Goal: Task Accomplishment & Management: Use online tool/utility

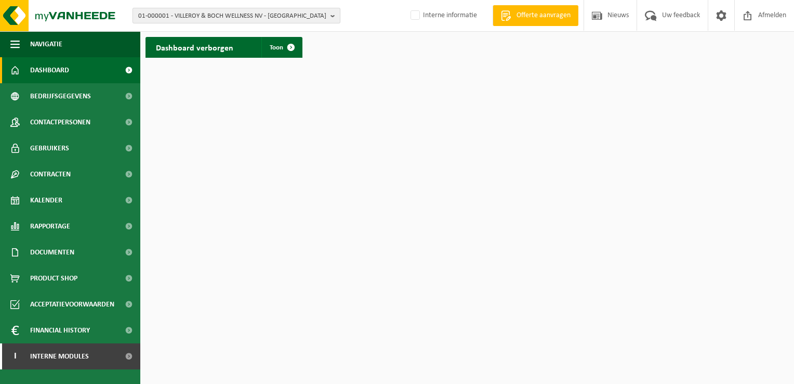
click at [175, 22] on span "01-000001 - VILLEROY & BOCH WELLNESS NV - ROESELARE" at bounding box center [232, 16] width 188 height 16
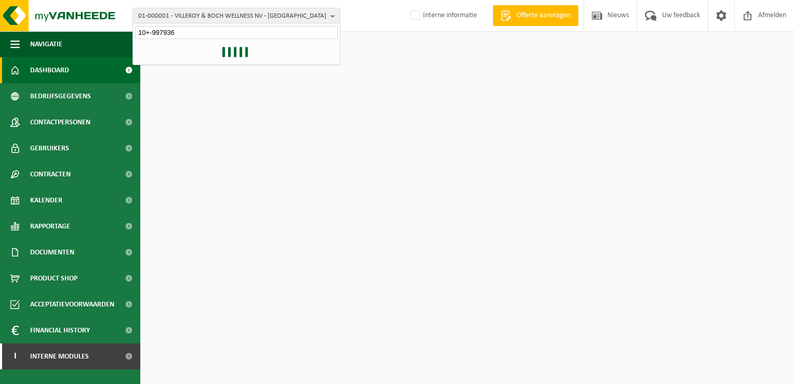
type input "10+-997936"
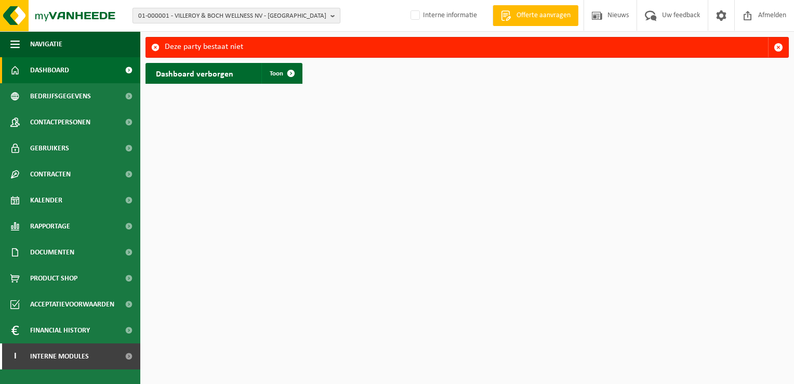
click at [149, 14] on span "01-000001 - VILLEROY & BOCH WELLNESS NV - ROESELARE" at bounding box center [232, 16] width 188 height 16
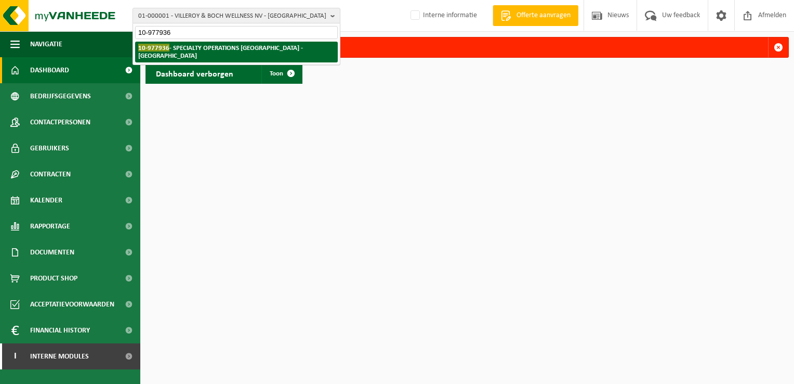
type input "10-977936"
click at [170, 50] on strong "10-977936 - SPECIALTY OPERATIONS FRANCE - LYON 3EME ARRONDISSEMENT" at bounding box center [220, 52] width 165 height 16
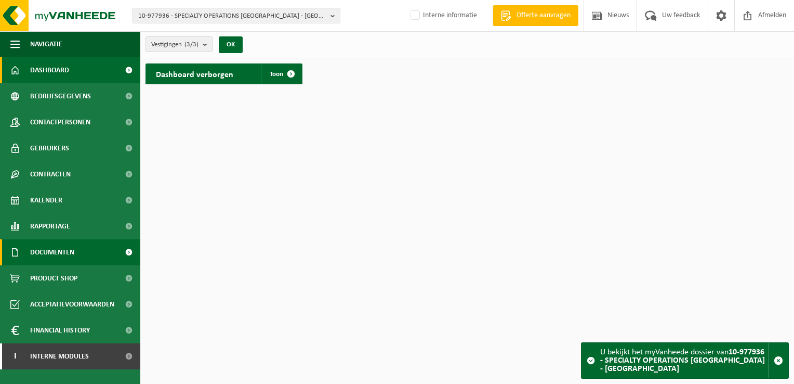
drag, startPoint x: 129, startPoint y: 250, endPoint x: 126, endPoint y: 258, distance: 8.6
click at [129, 250] on span at bounding box center [128, 252] width 23 height 26
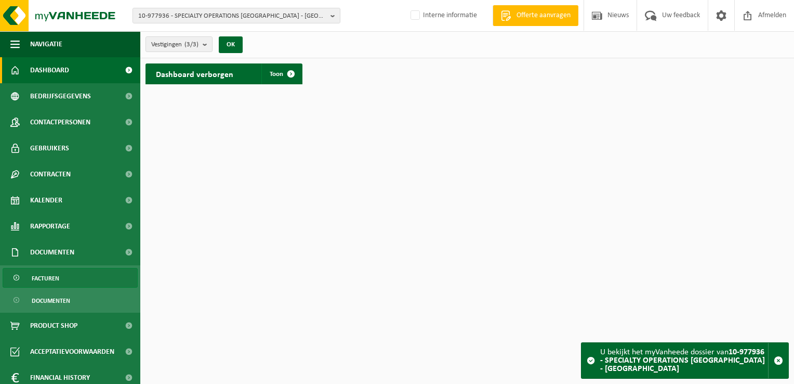
click at [59, 281] on link "Facturen" at bounding box center [70, 278] width 135 height 20
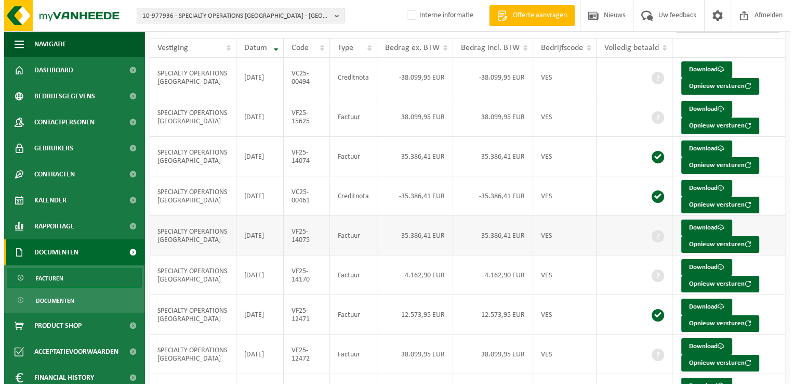
scroll to position [156, 0]
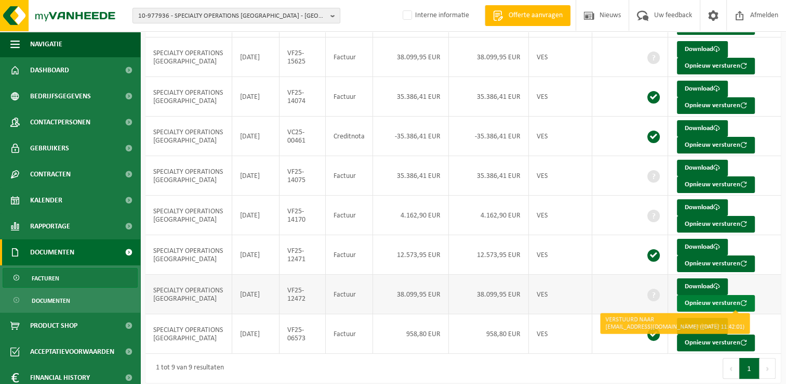
drag, startPoint x: 704, startPoint y: 299, endPoint x: 696, endPoint y: 301, distance: 8.6
click at [704, 299] on button "Opnieuw versturen" at bounding box center [716, 303] width 78 height 17
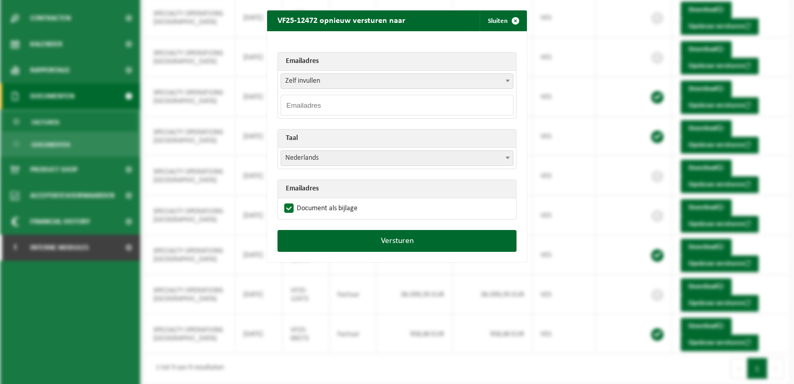
click at [503, 78] on span at bounding box center [508, 81] width 10 height 14
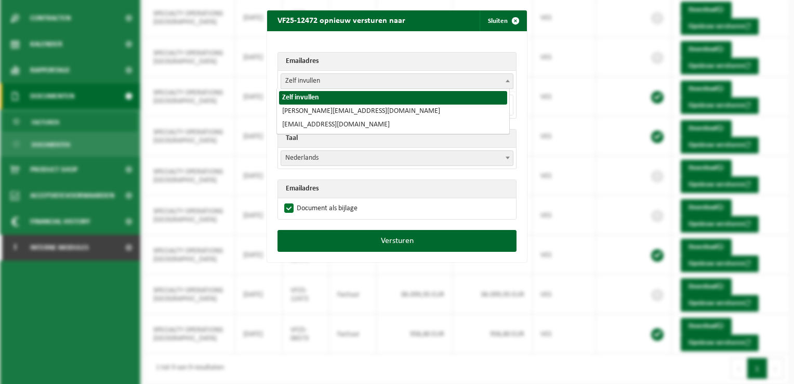
click at [503, 78] on span at bounding box center [508, 81] width 10 height 14
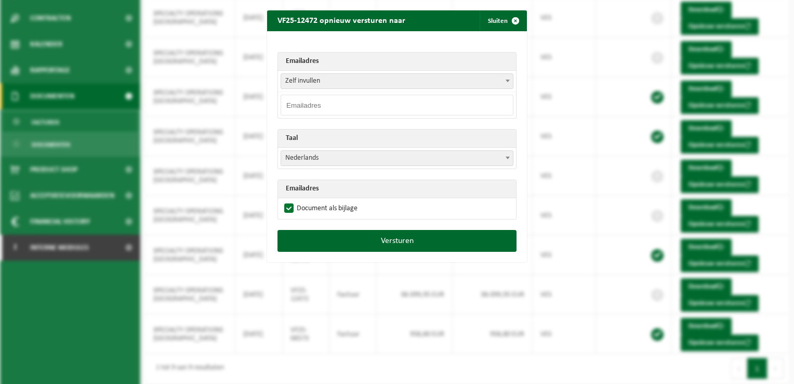
click at [347, 103] on input "email" at bounding box center [397, 105] width 233 height 21
click at [315, 101] on input "email" at bounding box center [397, 105] width 233 height 21
paste input "mailto:[PERSON_NAME][EMAIL_ADDRESS][DOMAIN_NAME]"
type input "mailto:[PERSON_NAME][EMAIL_ADDRESS][DOMAIN_NAME]"
click at [301, 103] on input "mailto:[PERSON_NAME][EMAIL_ADDRESS][DOMAIN_NAME]" at bounding box center [397, 105] width 233 height 21
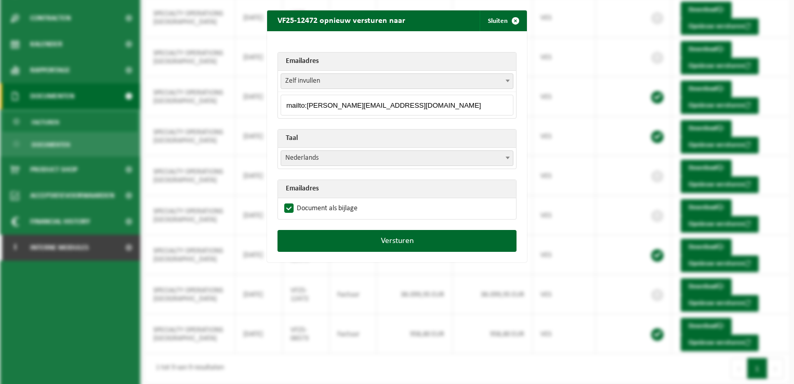
drag, startPoint x: 302, startPoint y: 103, endPoint x: 232, endPoint y: 95, distance: 70.6
click at [248, 103] on div "VF25-12472 opnieuw versturen naar Sluiten Emailadres Zelf invullen [PERSON_NAME…" at bounding box center [397, 192] width 794 height 384
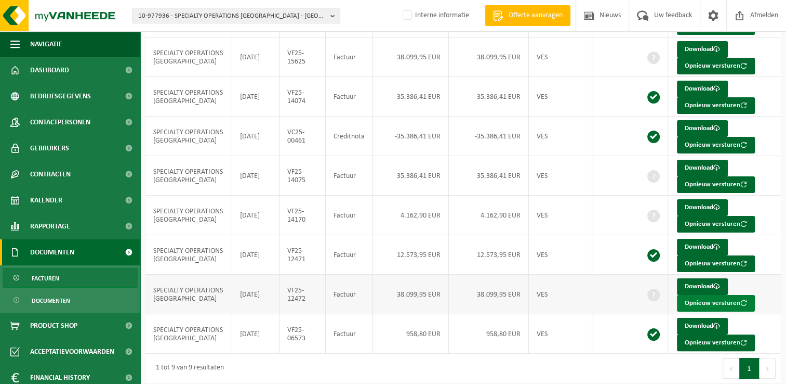
click at [699, 300] on button "Opnieuw versturen" at bounding box center [716, 303] width 78 height 17
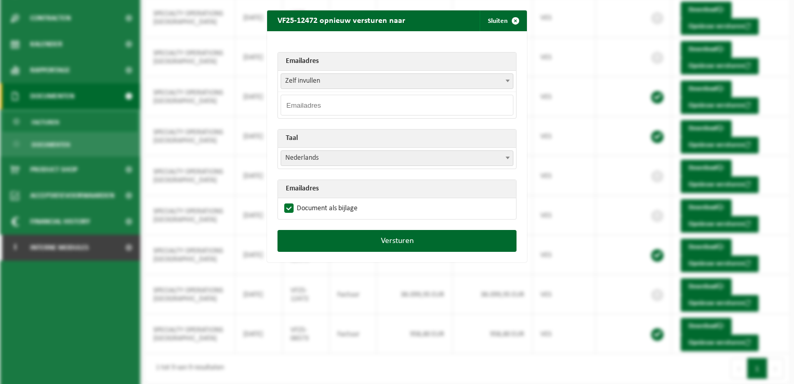
click at [315, 103] on input "email" at bounding box center [397, 105] width 233 height 21
click at [292, 106] on input "mailto:[PERSON_NAME][EMAIL_ADDRESS][DOMAIN_NAME]" at bounding box center [397, 105] width 233 height 21
click at [299, 103] on input "mailto:[PERSON_NAME][EMAIL_ADDRESS][DOMAIN_NAME]" at bounding box center [397, 105] width 233 height 21
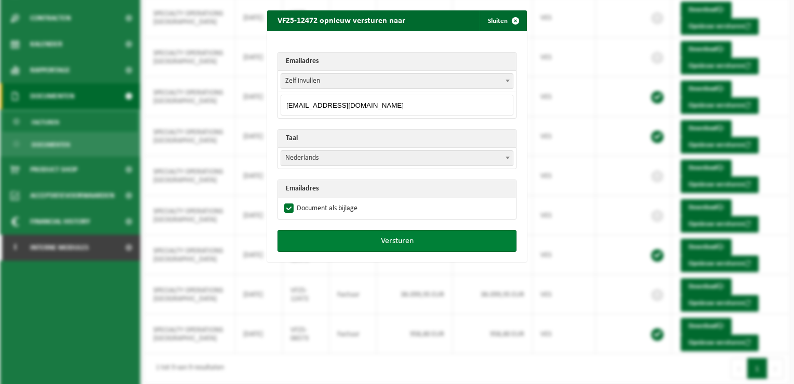
type input "[EMAIL_ADDRESS][DOMAIN_NAME]"
click at [385, 241] on button "Versturen" at bounding box center [397, 241] width 239 height 22
